Goal: Check status: Check status

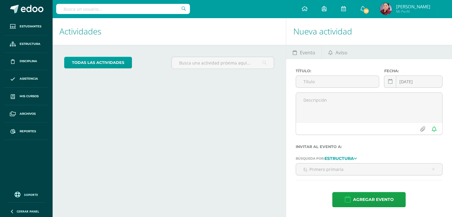
click at [82, 11] on input "text" at bounding box center [123, 9] width 134 height 10
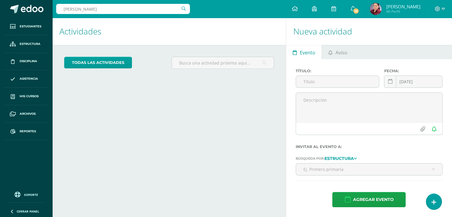
type input "Heysell"
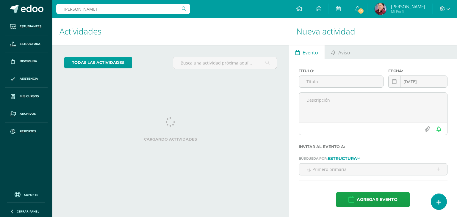
click at [82, 11] on input "Heysell" at bounding box center [123, 9] width 134 height 10
type input "Heysel"
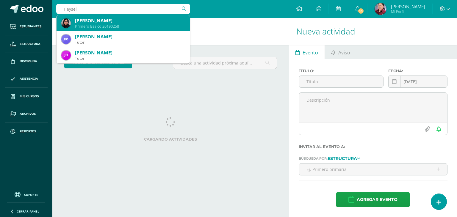
click at [97, 27] on div "Primero Básico 20190258" at bounding box center [130, 26] width 110 height 5
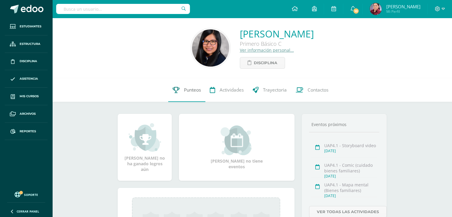
click at [188, 86] on link "Punteos" at bounding box center [186, 90] width 37 height 24
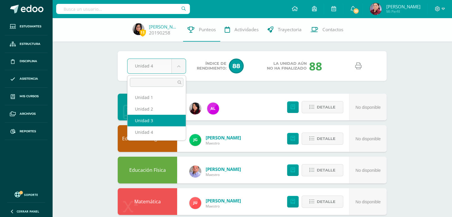
select select "Unidad 3"
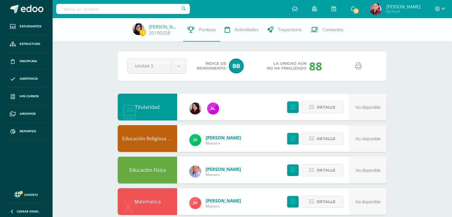
click at [360, 64] on icon at bounding box center [358, 66] width 7 height 7
